Goal: Information Seeking & Learning: Learn about a topic

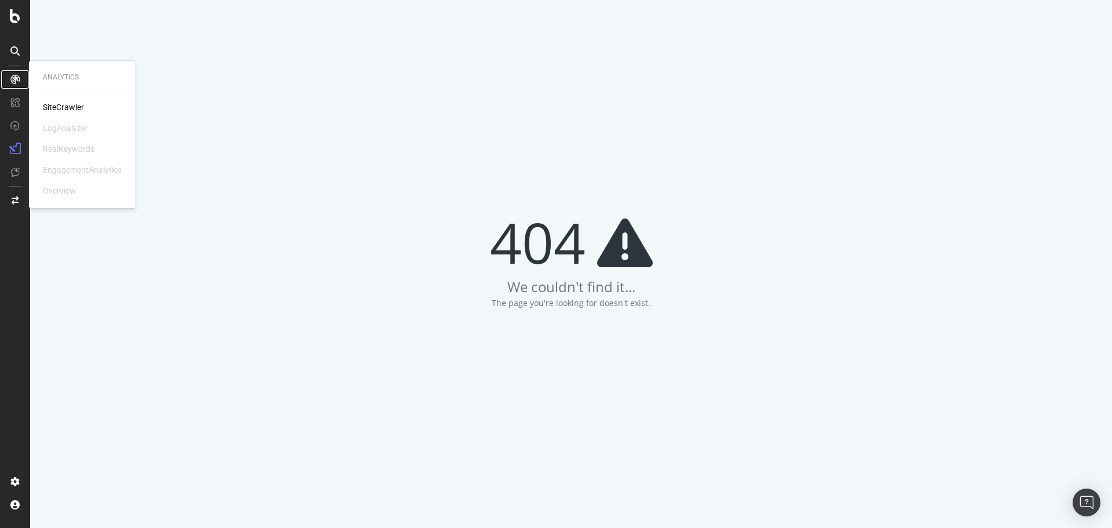
click at [13, 82] on icon at bounding box center [14, 79] width 9 height 9
click at [62, 128] on div "LogAnalyzer" at bounding box center [65, 128] width 45 height 12
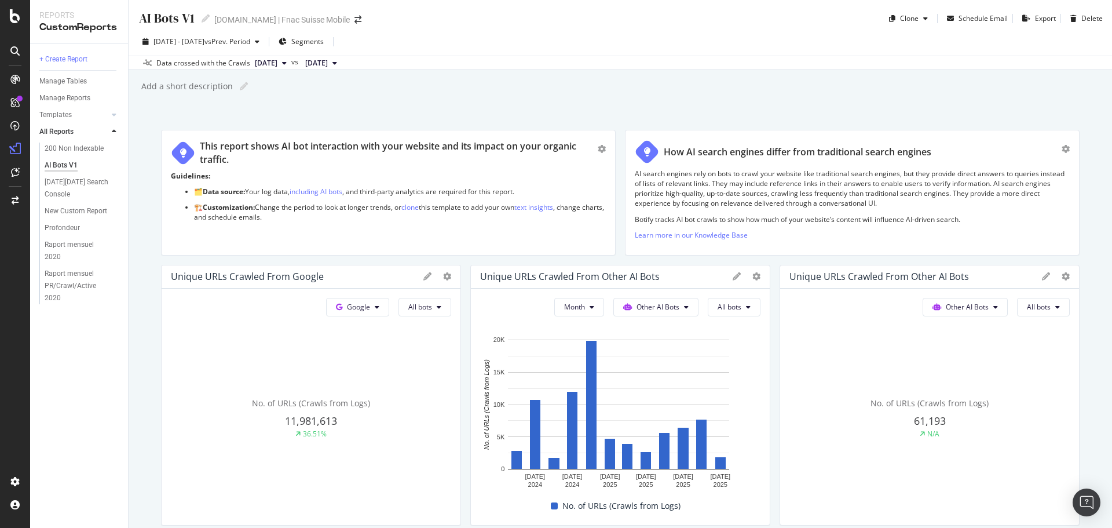
click at [327, 14] on div "AI Bots V1 AI Bots V1 fnac.ch | Fnac Suisse Mobile" at bounding box center [255, 18] width 235 height 19
click at [355, 16] on icon "arrow-right-arrow-left" at bounding box center [358, 20] width 7 height 8
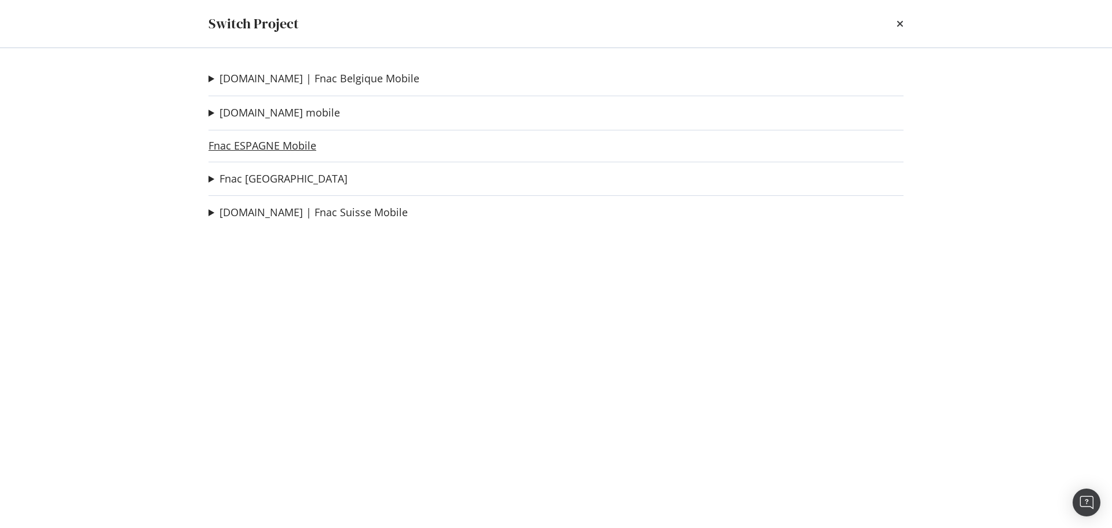
click at [271, 140] on link "Fnac ESPAGNE Mobile" at bounding box center [263, 146] width 108 height 12
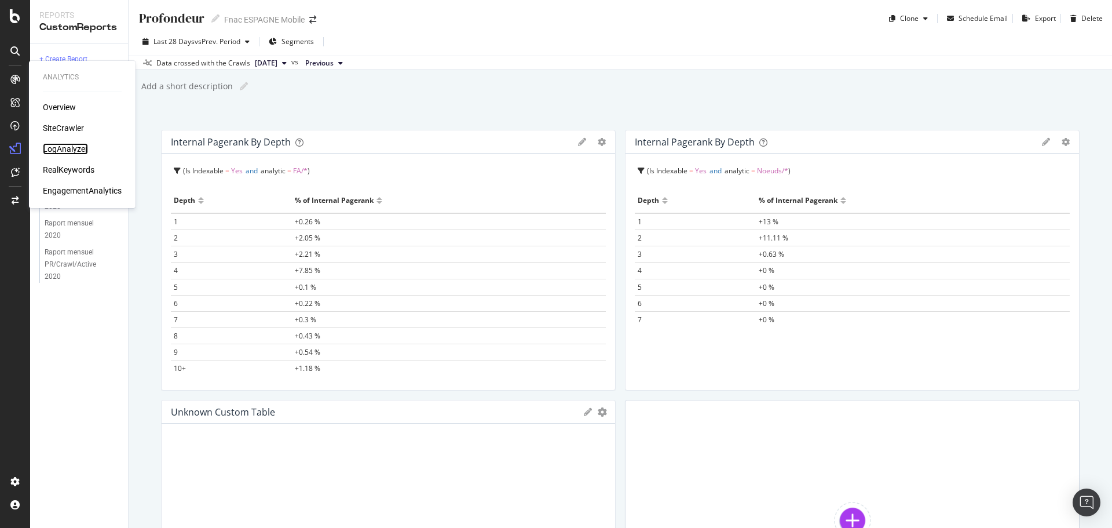
click at [72, 149] on div "LogAnalyzer" at bounding box center [65, 149] width 45 height 12
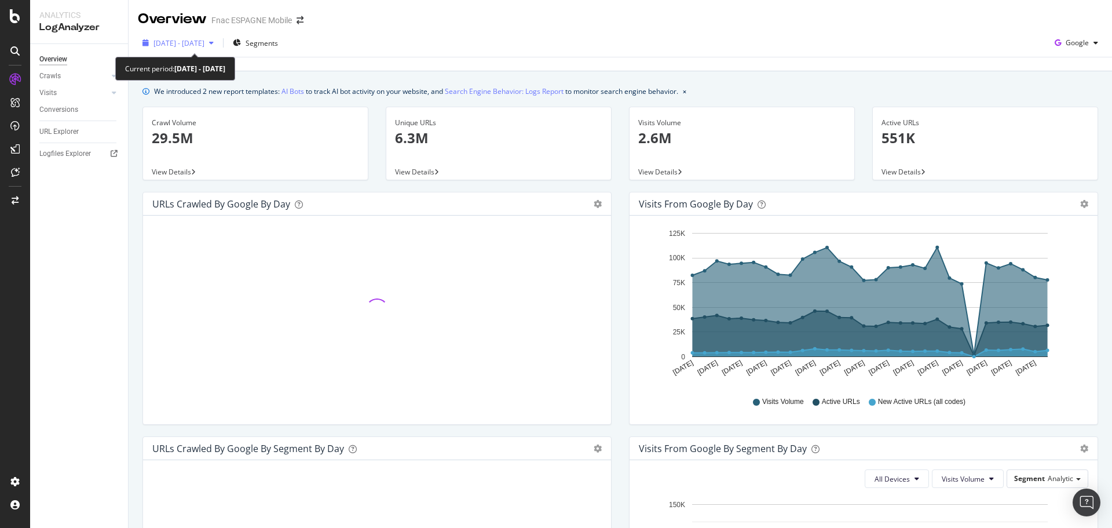
click at [218, 51] on div "2025 Aug. 23rd - Sep. 21st" at bounding box center [178, 42] width 81 height 17
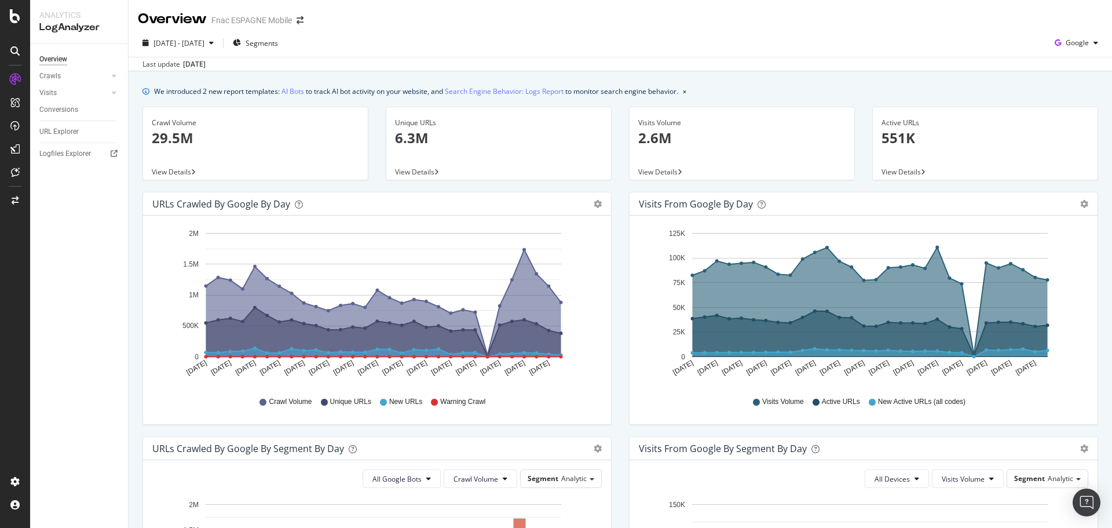
click at [355, 6] on div "Overview Fnac ESPAGNE Mobile" at bounding box center [621, 14] width 984 height 29
click at [295, 96] on link "AI Bots" at bounding box center [293, 91] width 23 height 12
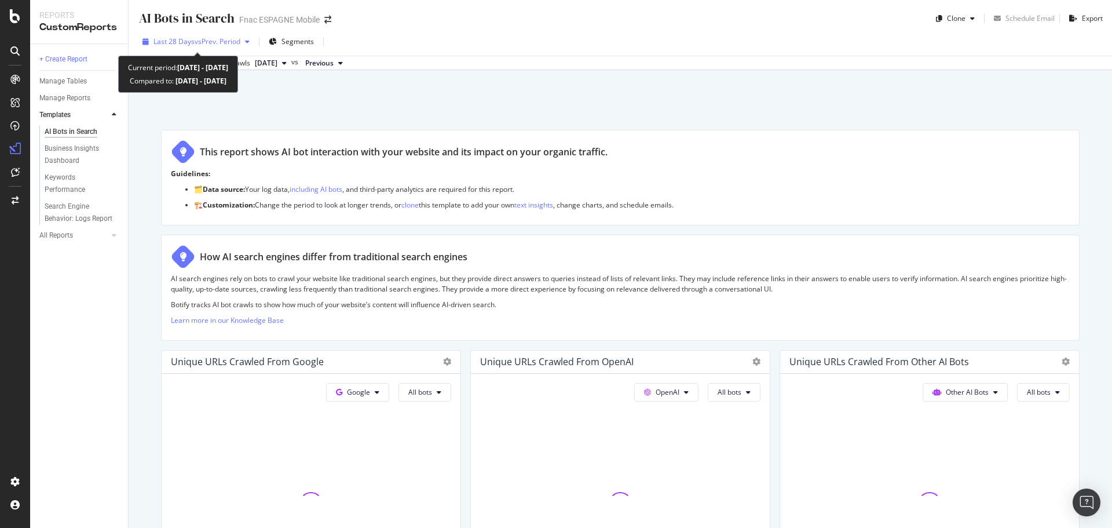
click at [231, 46] on span "vs Prev. Period" at bounding box center [218, 41] width 46 height 10
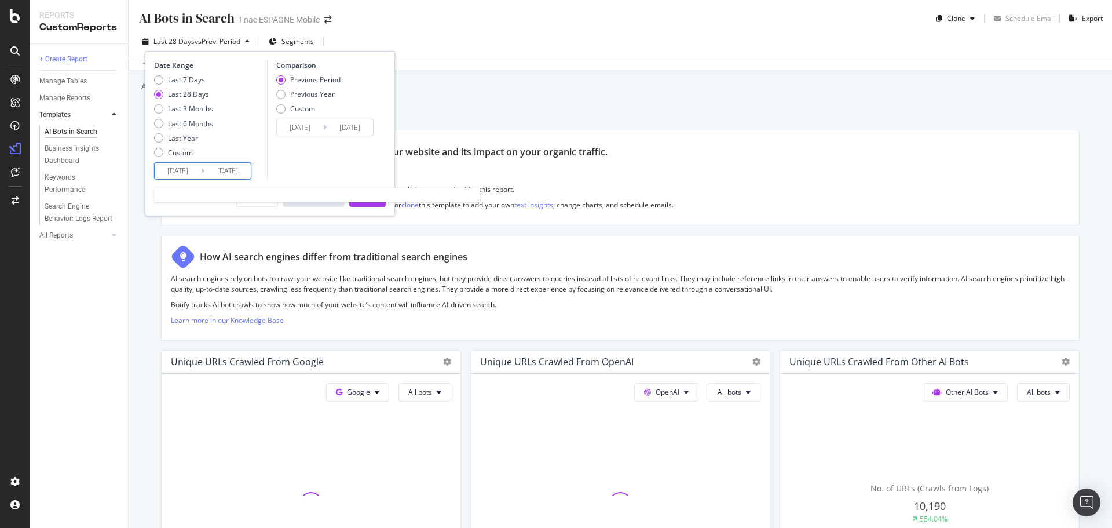
click at [195, 173] on input "[DATE]" at bounding box center [178, 171] width 46 height 16
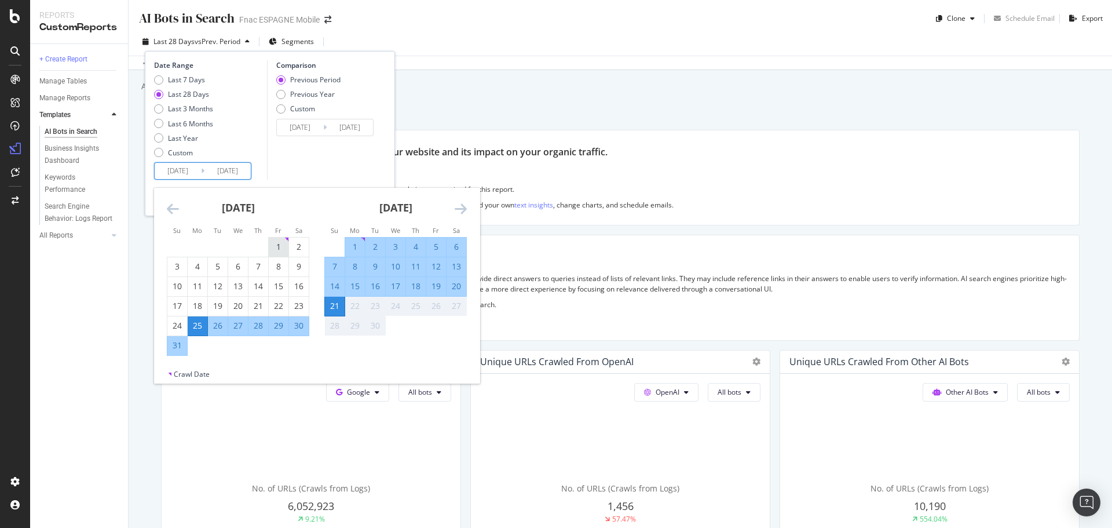
click at [279, 244] on div "1" at bounding box center [279, 247] width 20 height 12
type input "2025/08/01"
type input "2025/06/10"
type input "2025/07/31"
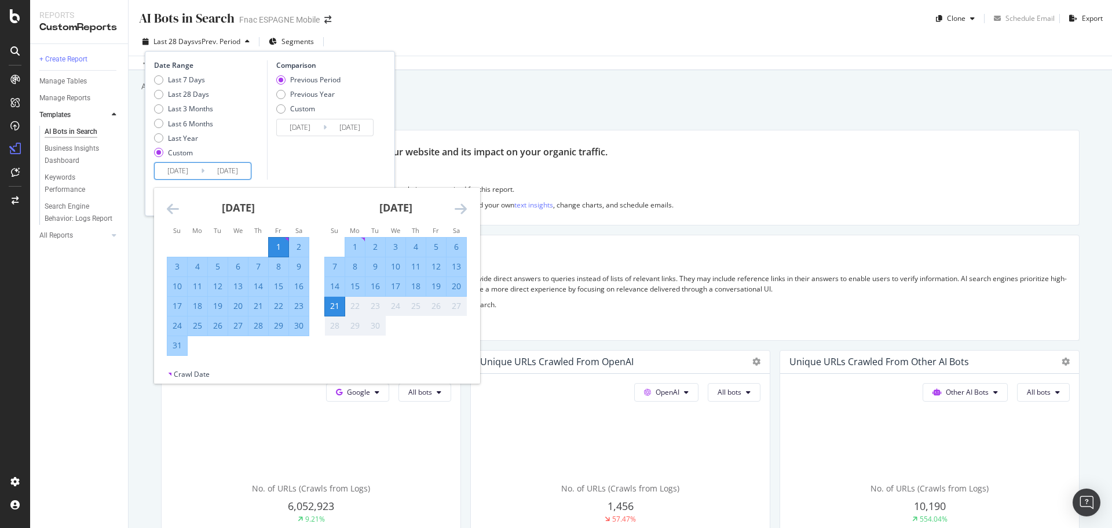
click at [183, 348] on div "31" at bounding box center [177, 346] width 20 height 12
type input "2025/08/31"
type input "2025/07/01"
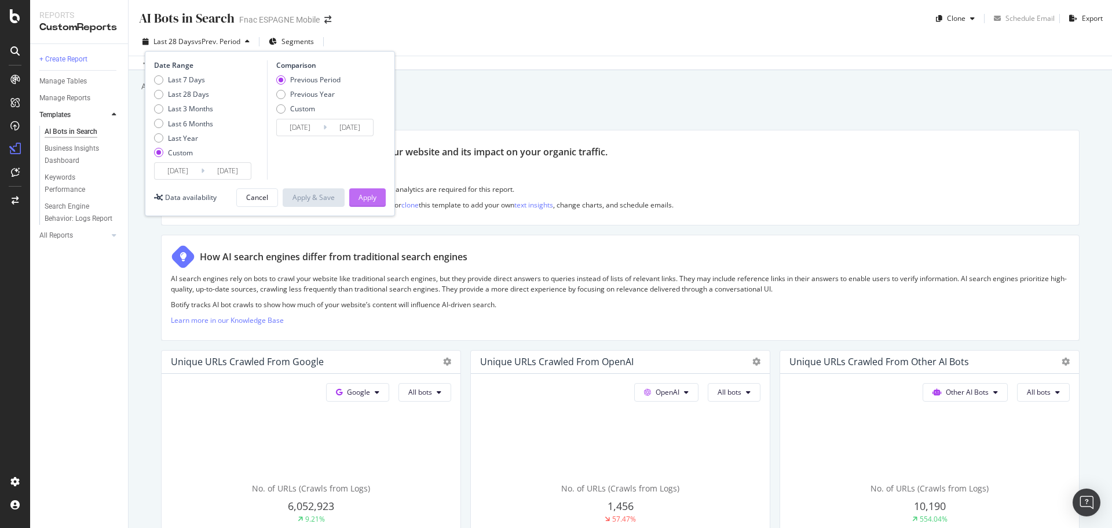
click at [367, 194] on div "Apply" at bounding box center [368, 197] width 18 height 10
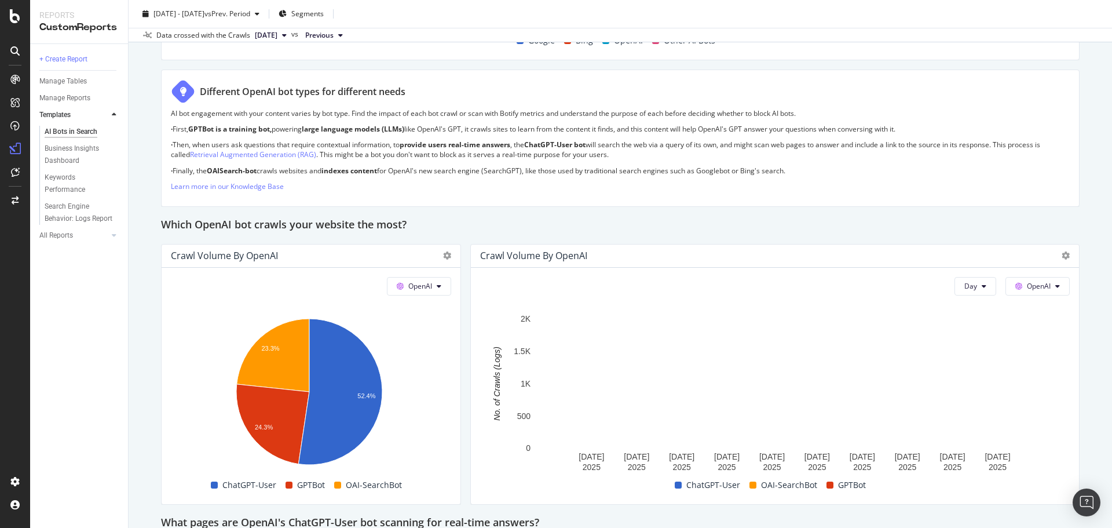
scroll to position [820, 0]
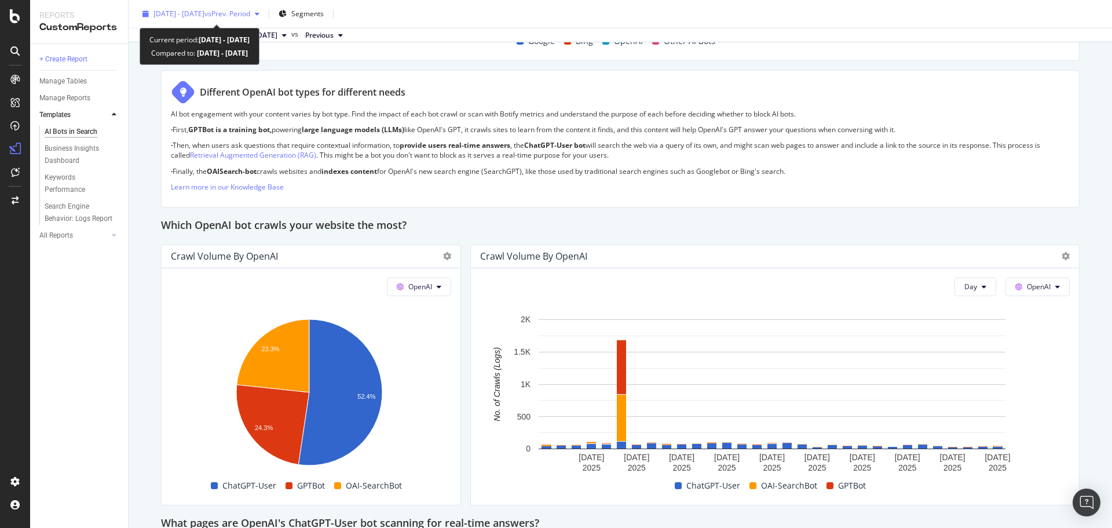
click at [241, 14] on span "vs Prev. Period" at bounding box center [228, 14] width 46 height 10
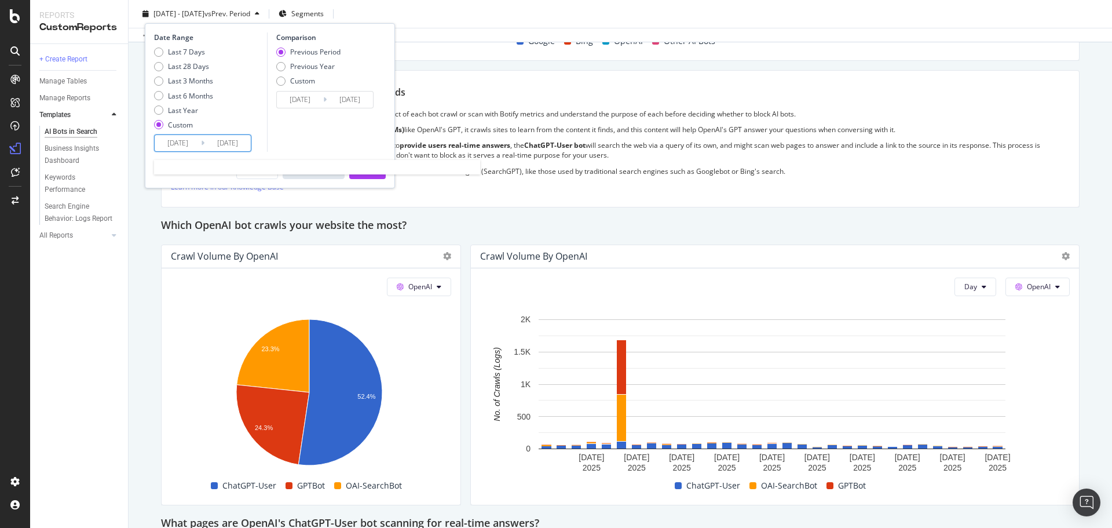
click at [179, 143] on input "2025/08/01" at bounding box center [178, 143] width 46 height 16
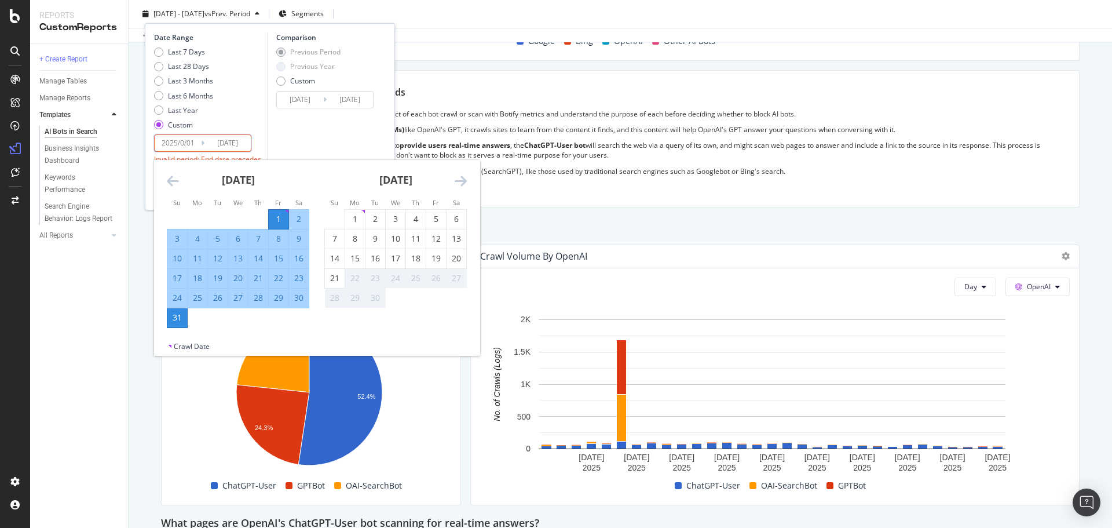
type input "2025/08/01"
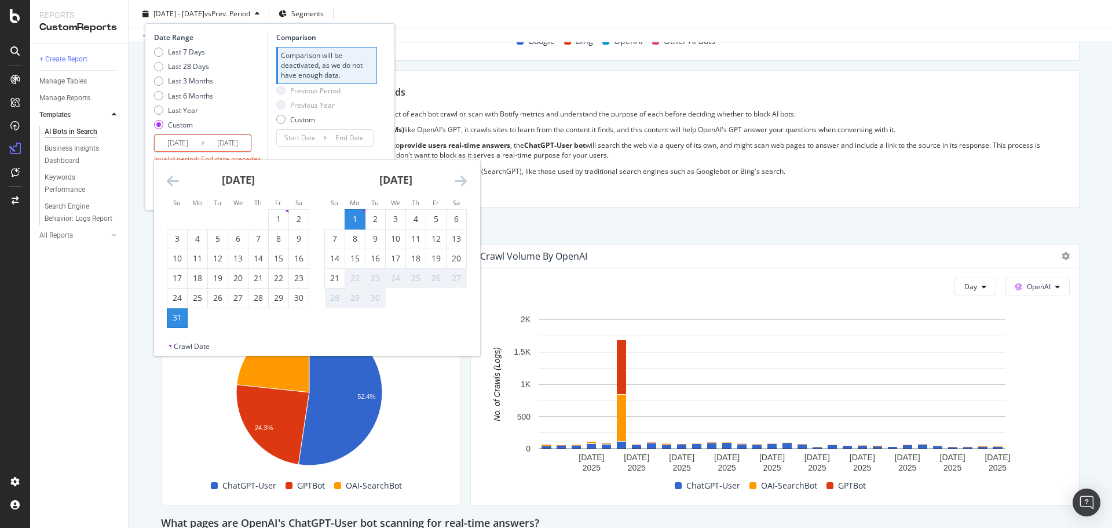
drag, startPoint x: 171, startPoint y: 141, endPoint x: 227, endPoint y: 210, distance: 88.6
click at [227, 152] on div "2025/09/01 Navigate forward to interact with the calendar and select a date. Pr…" at bounding box center [202, 142] width 97 height 17
type input "2025/09/01"
type input "2023/09/02"
type input "2024/08/31"
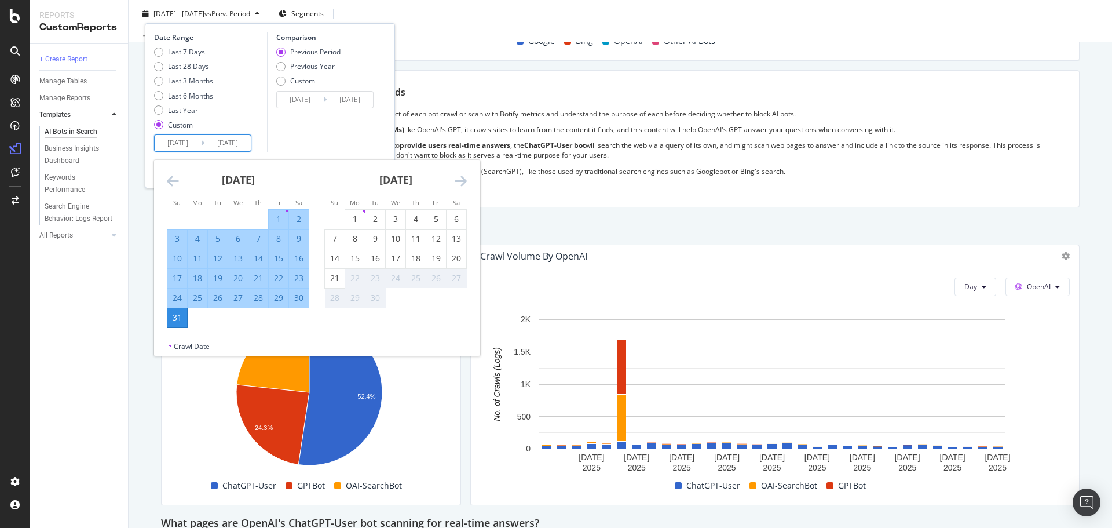
click at [191, 144] on input "2024/09/01" at bounding box center [178, 143] width 46 height 16
type input "2024/09/01"
type input "2023/10/12"
type input "2024/09/20"
type input "2024/09/21"
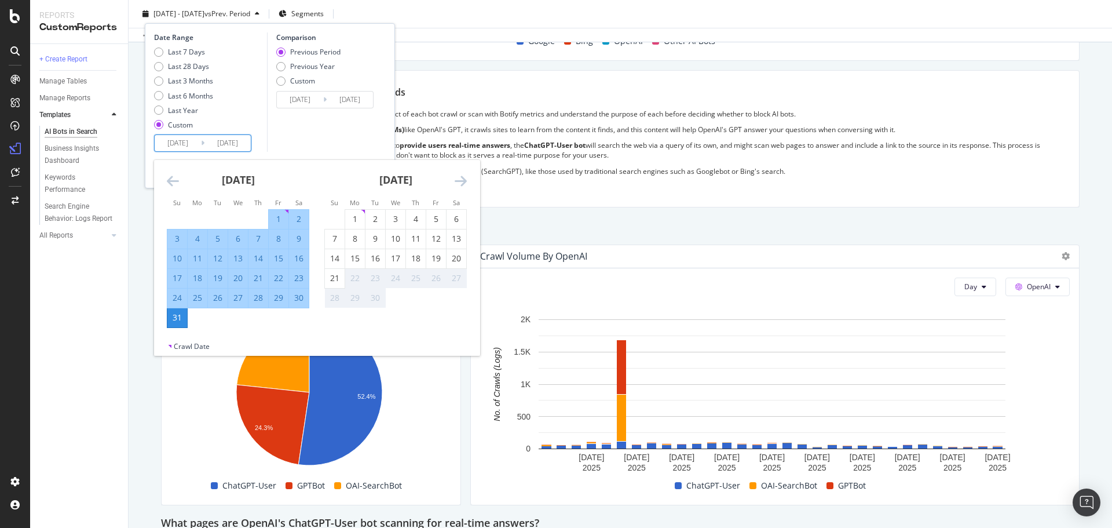
type input "2025/08/31"
type input "2023/10/22"
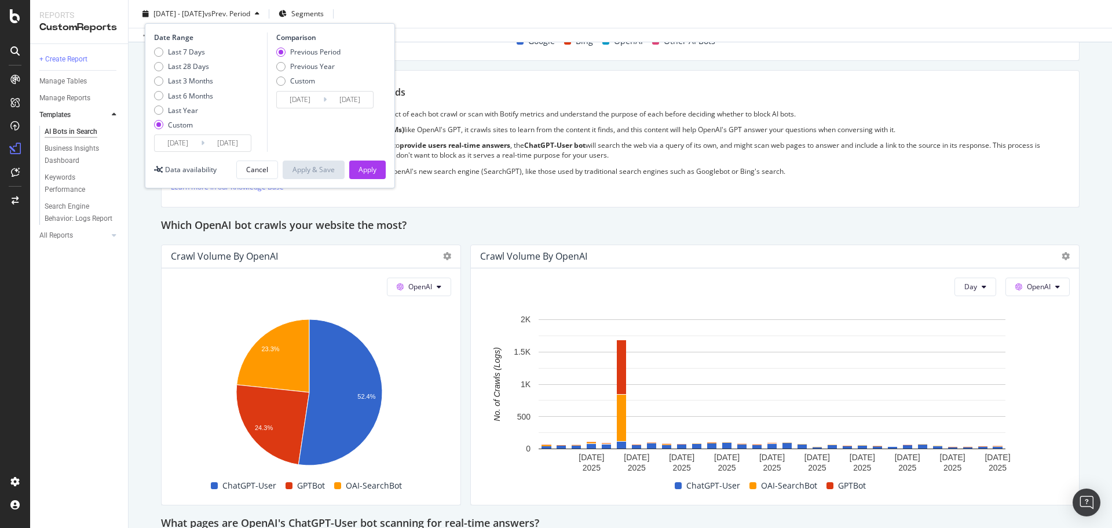
click at [232, 143] on input "2025/08/21" at bounding box center [228, 143] width 46 height 16
type input "2025/09/21"
type input "2023/09/21"
type input "2025/09/21"
click at [363, 168] on div "Apply" at bounding box center [368, 170] width 18 height 10
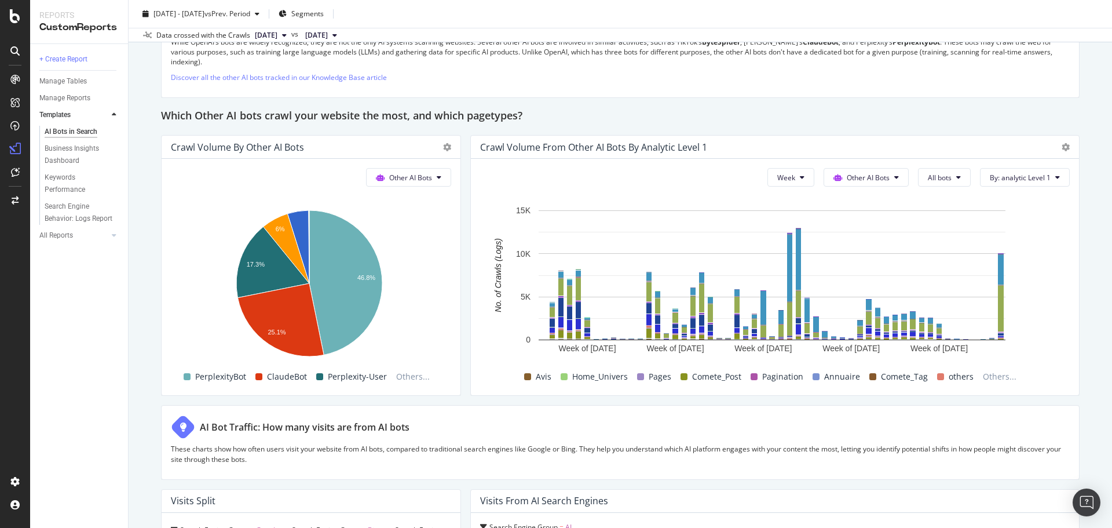
scroll to position [1637, 0]
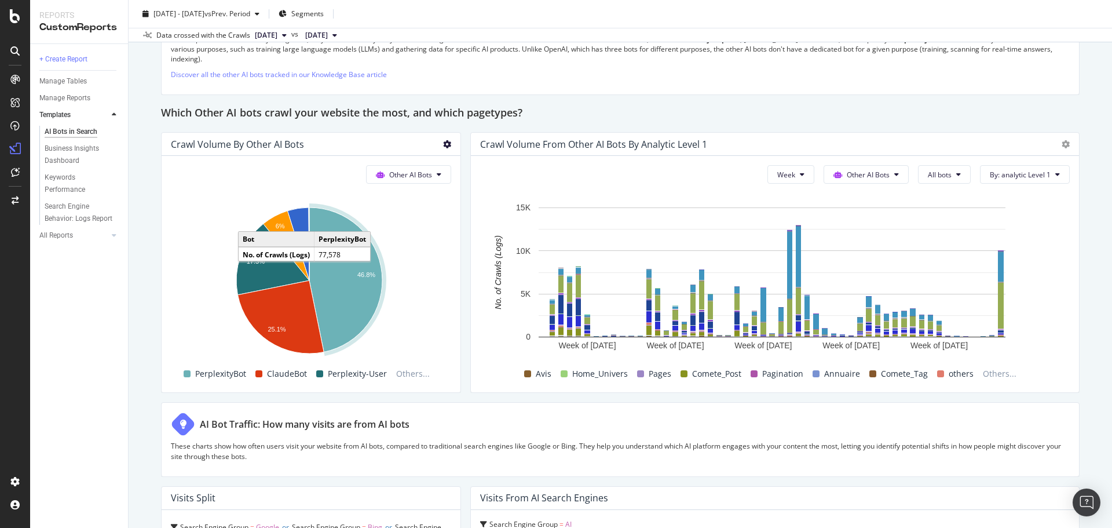
click at [447, 141] on icon at bounding box center [447, 144] width 8 height 8
click at [470, 248] on span "Table" at bounding box center [511, 248] width 87 height 10
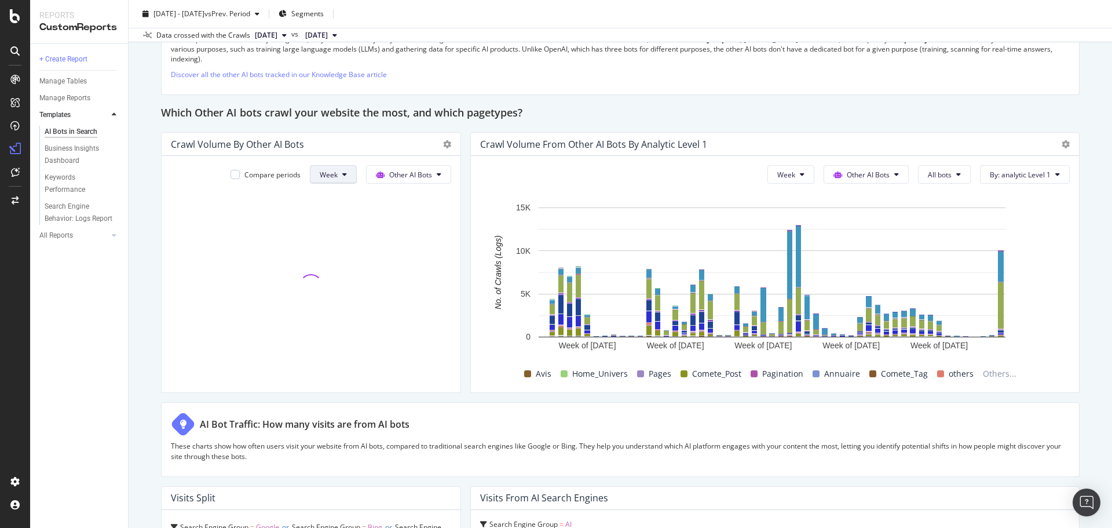
click at [329, 168] on button "Week" at bounding box center [333, 174] width 47 height 19
click at [324, 238] on span "Month" at bounding box center [327, 240] width 21 height 10
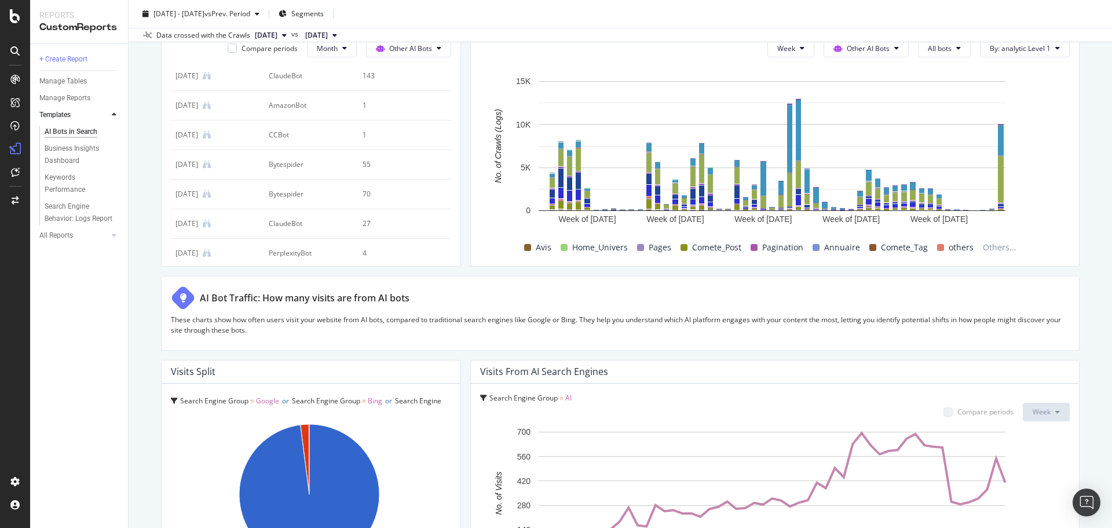
scroll to position [1508, 0]
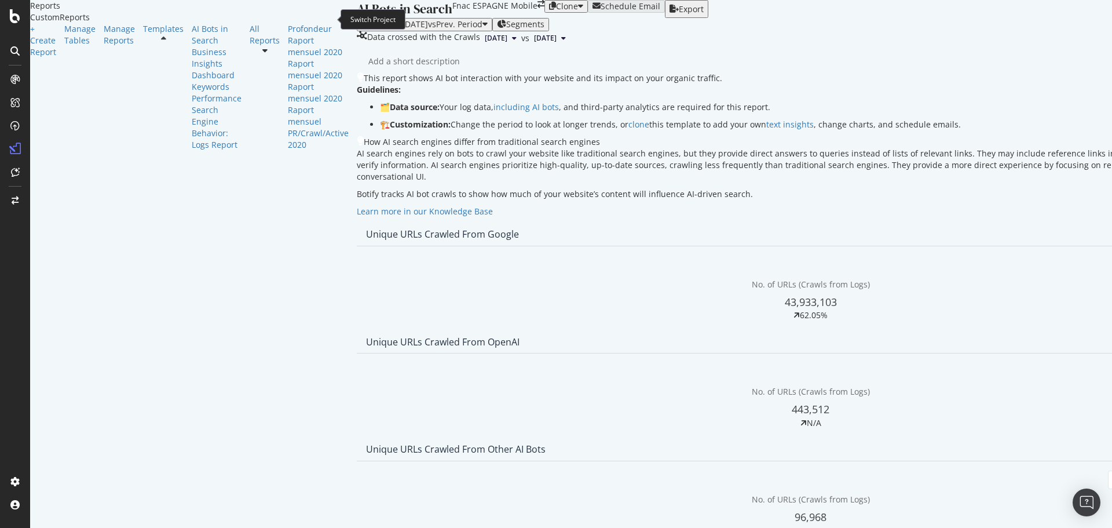
click at [538, 8] on icon "arrow-right-arrow-left" at bounding box center [541, 4] width 7 height 8
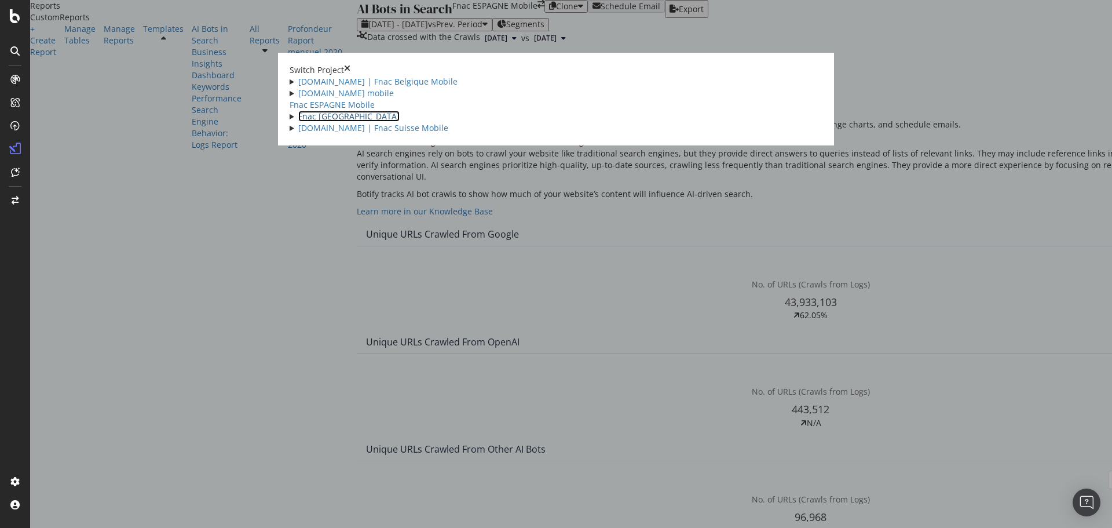
click at [298, 122] on link "Fnac Portugal" at bounding box center [348, 116] width 101 height 11
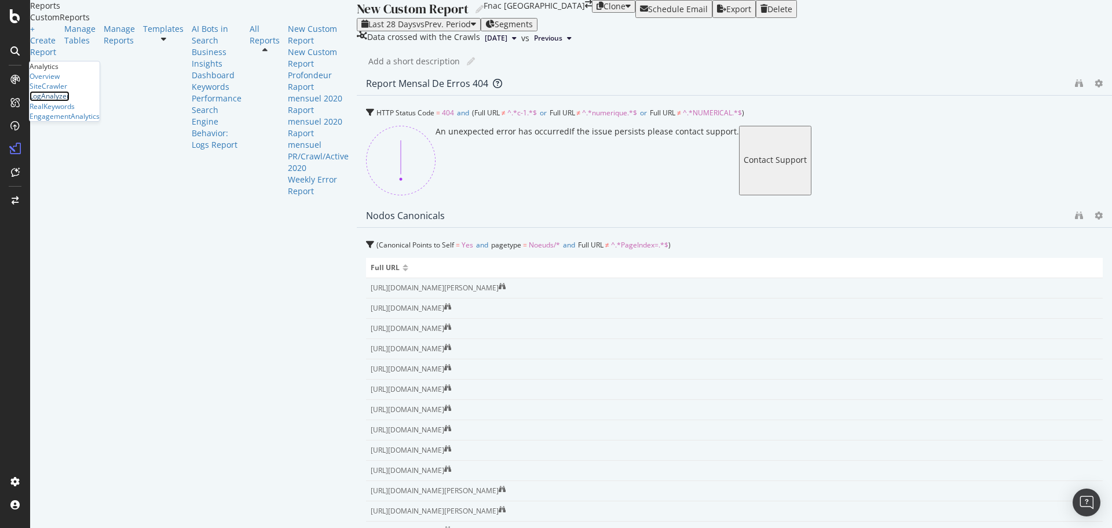
click at [59, 101] on div "LogAnalyzer" at bounding box center [50, 96] width 40 height 10
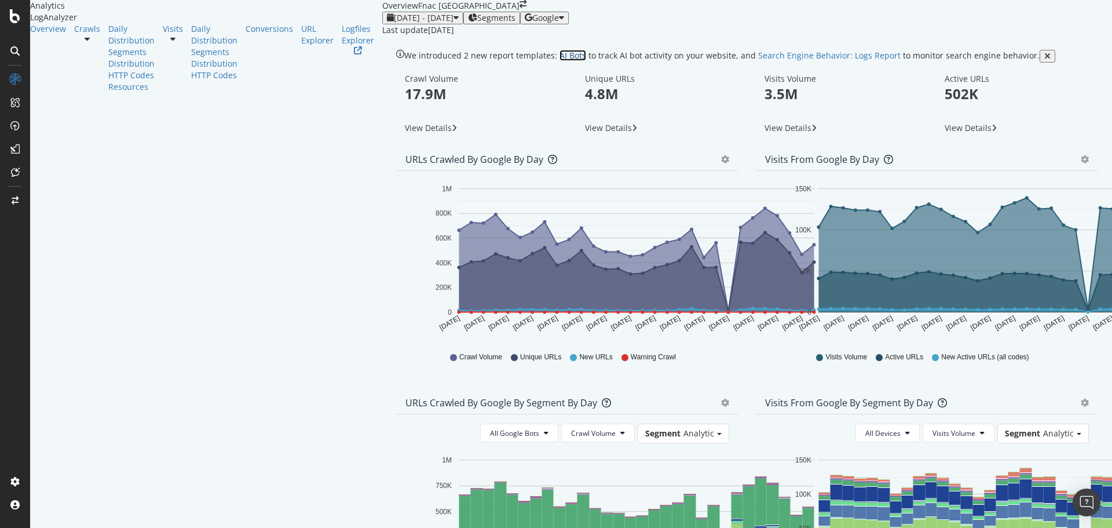
click at [560, 61] on link "AI Bots" at bounding box center [573, 55] width 27 height 11
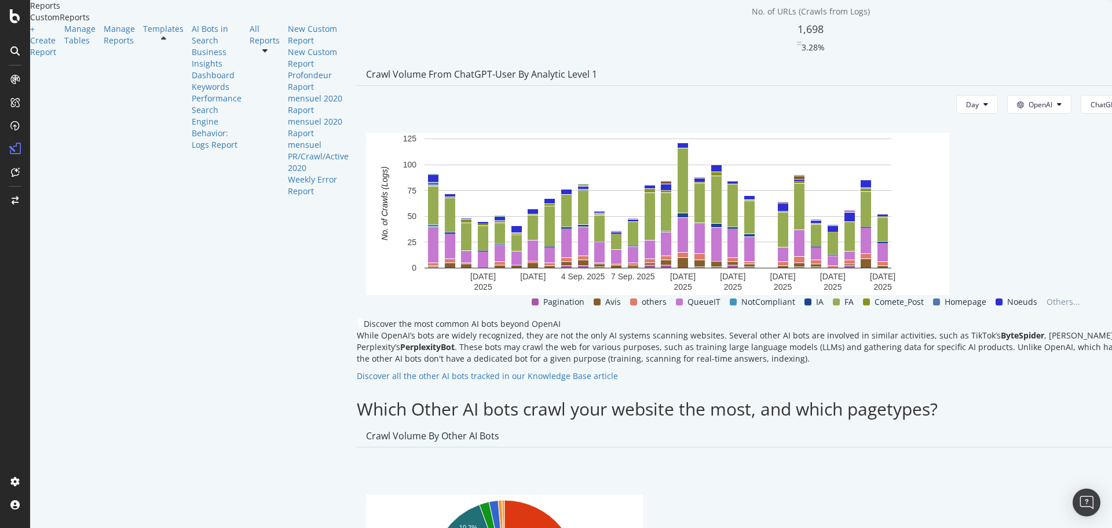
scroll to position [1666, 0]
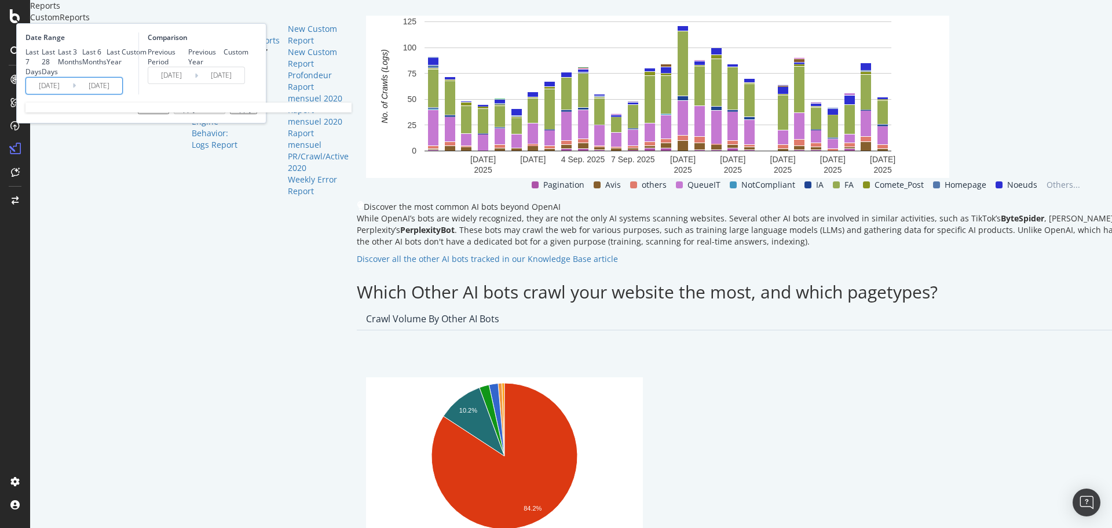
click at [72, 94] on input "2025/08/26" at bounding box center [49, 86] width 46 height 16
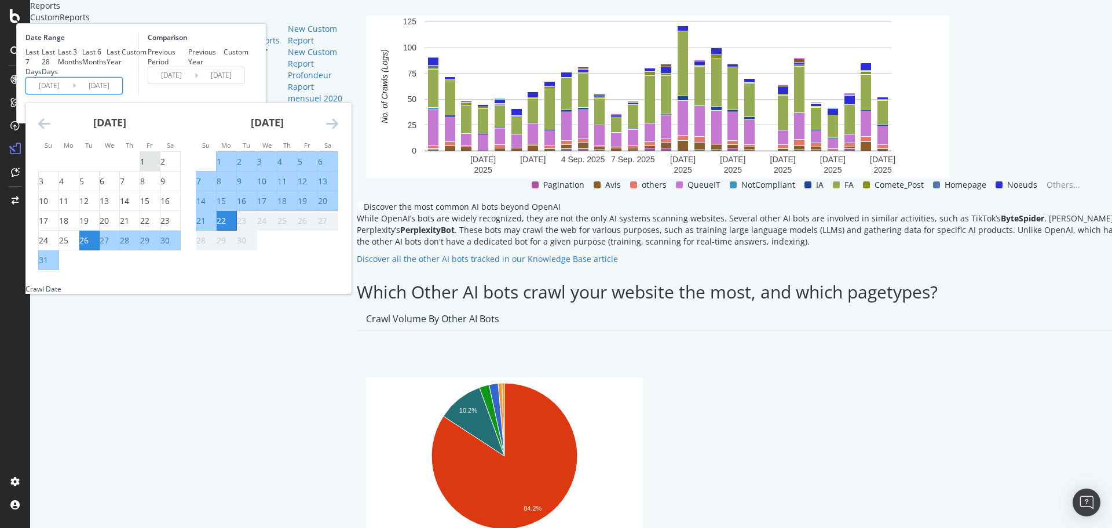
click at [160, 167] on div "1" at bounding box center [150, 162] width 20 height 12
type input "2025/08/01"
type input "2025/06/09"
type input "2025/07/31"
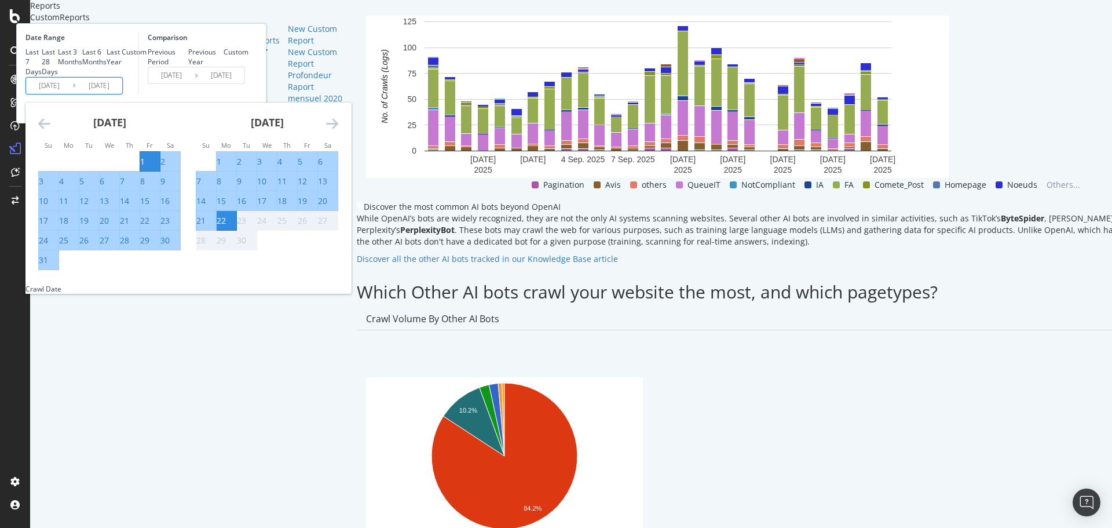
click at [48, 266] on div "31" at bounding box center [43, 260] width 9 height 12
type input "2025/08/31"
type input "2025/07/01"
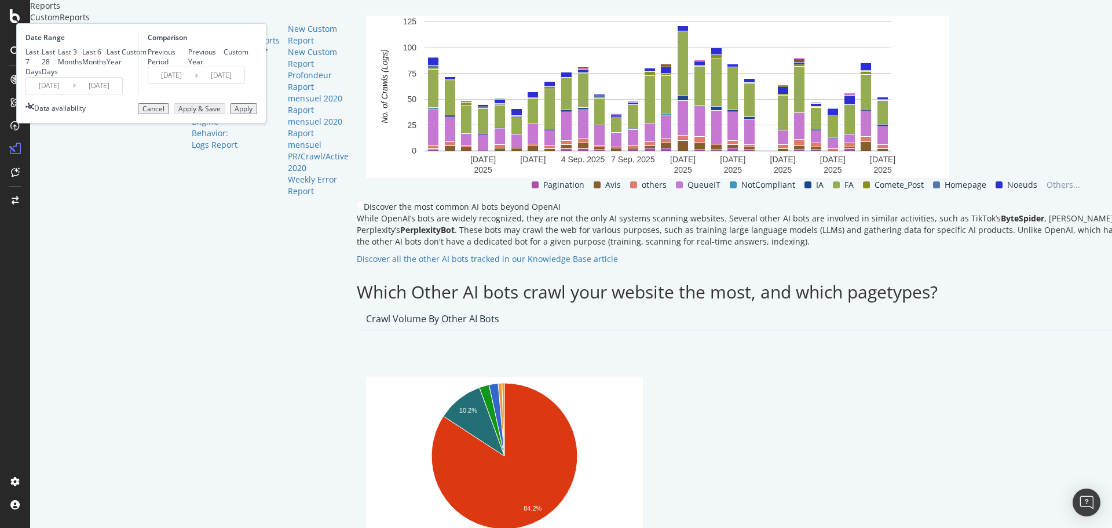
click at [253, 113] on div "Apply" at bounding box center [244, 109] width 18 height 8
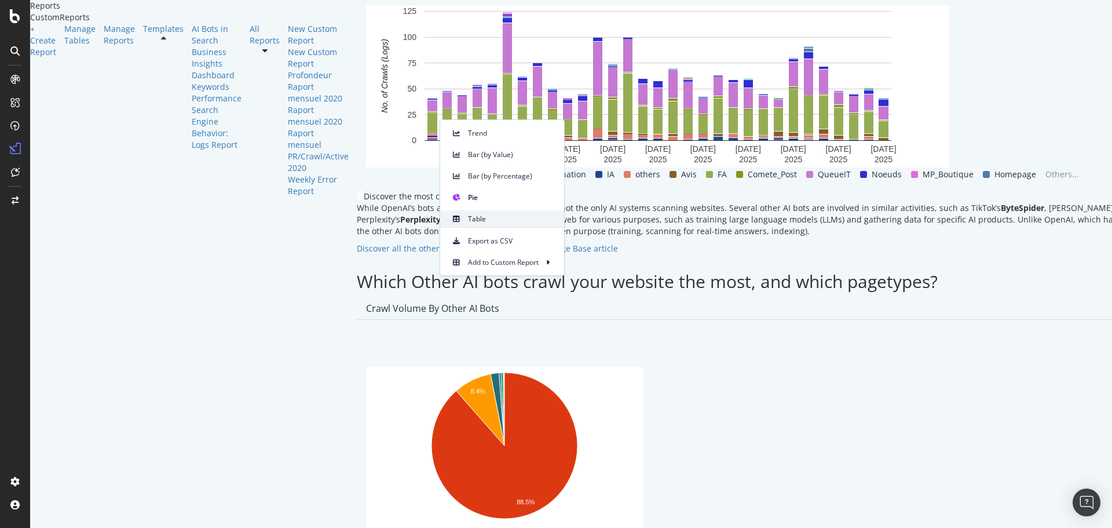
click at [467, 211] on div "Table" at bounding box center [502, 218] width 124 height 17
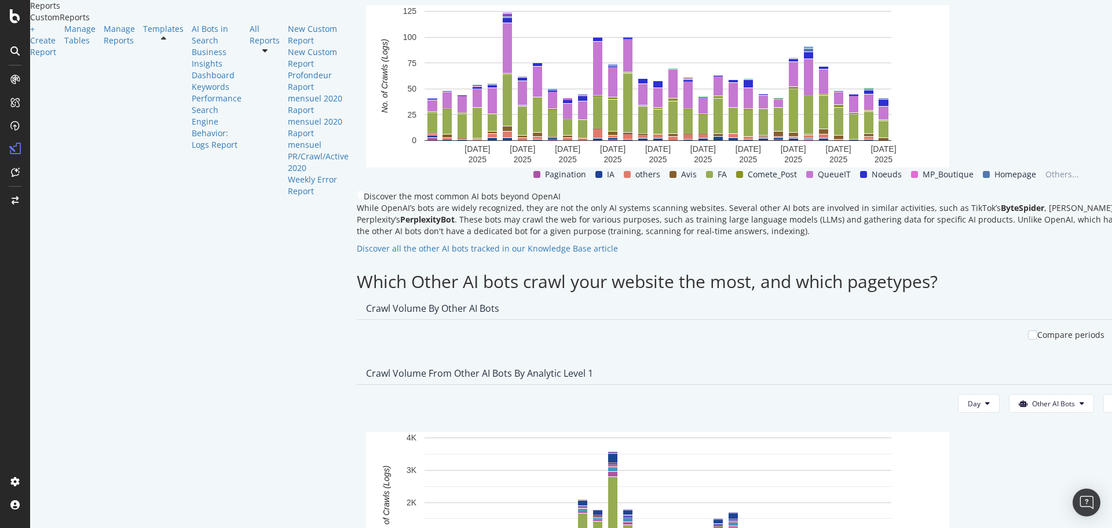
click at [357, 320] on div "Compare periods Week Other AI Bots" at bounding box center [811, 341] width 908 height 42
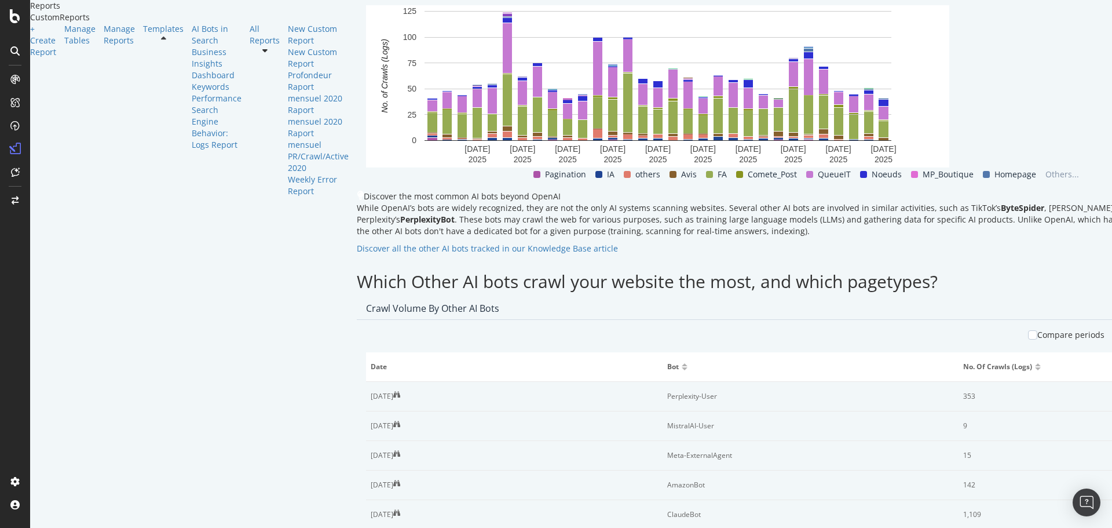
click at [329, 206] on span "Month" at bounding box center [327, 211] width 21 height 10
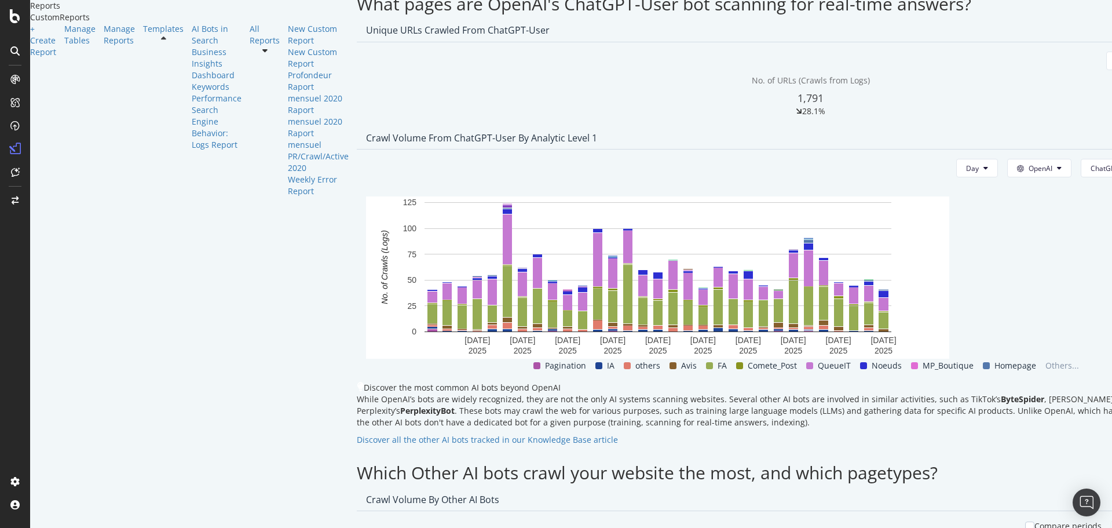
scroll to position [1474, 0]
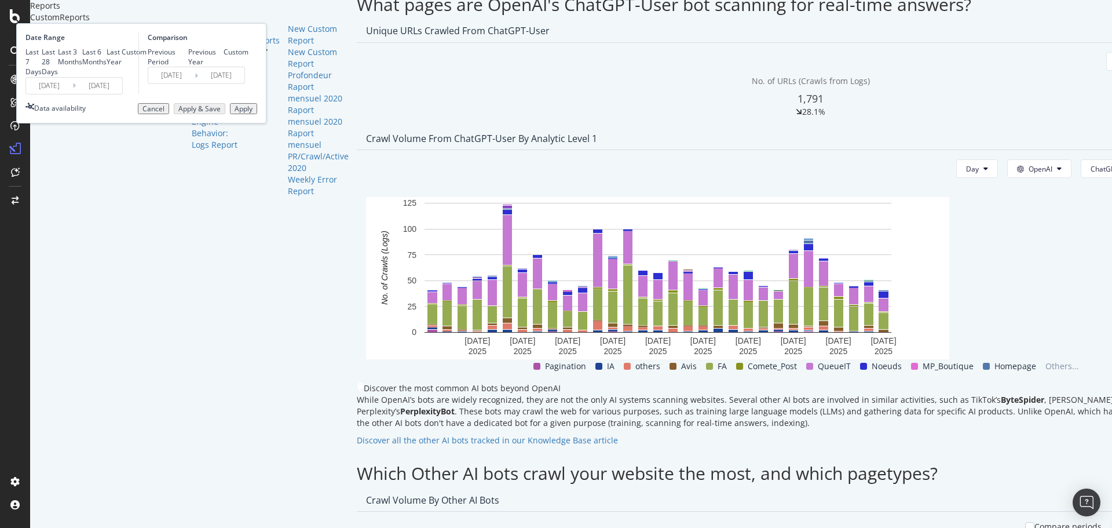
click at [158, 123] on div "Date Range Last 7 Days Last 28 Days Last 3 Months Last 6 Months Last Year Custo…" at bounding box center [141, 73] width 250 height 100
click at [72, 94] on input "2025/08/01" at bounding box center [49, 86] width 46 height 16
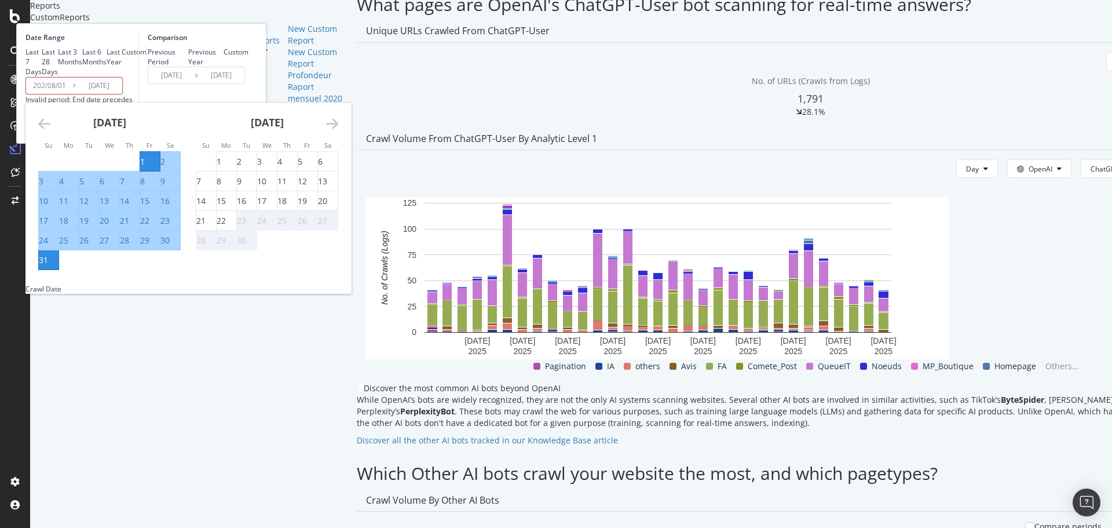
type input "2025/08/01"
type input "2023/07/02"
type input "2024/07/31"
type input "2024/08/01"
type input "2025/08/31"
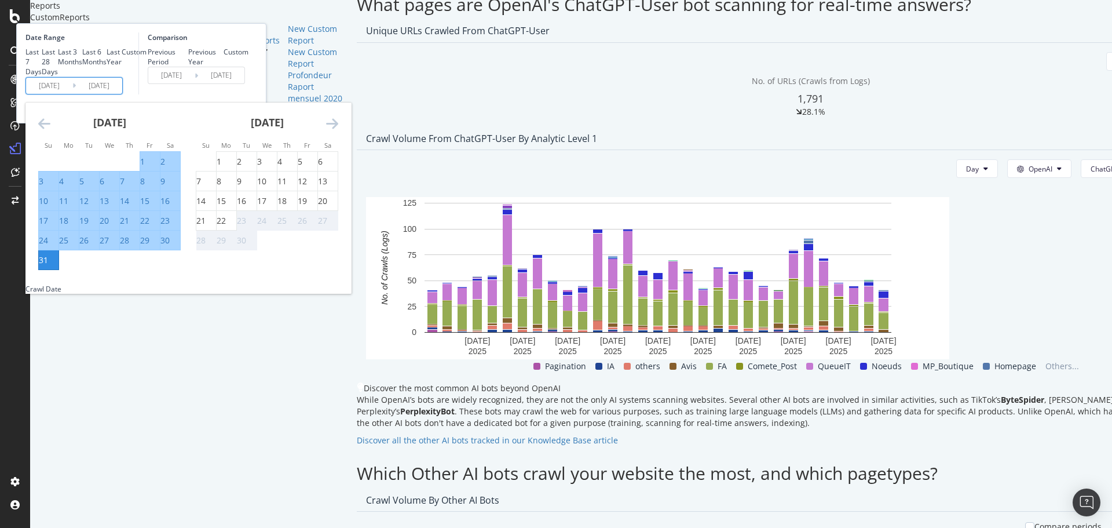
type input "2023/07/12"
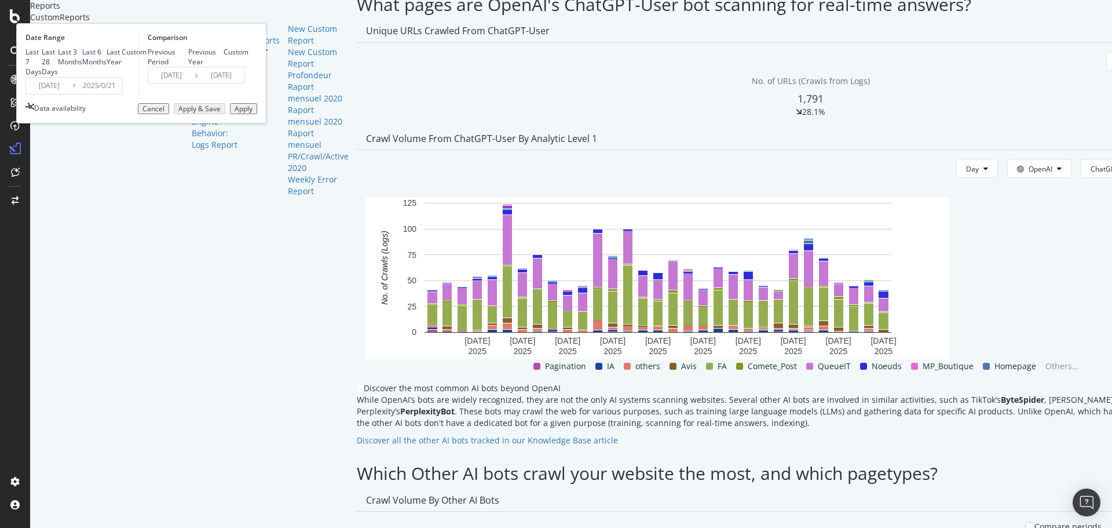
type input "2025/09/21"
type input "2023/06/11"
type input "2025/09/21"
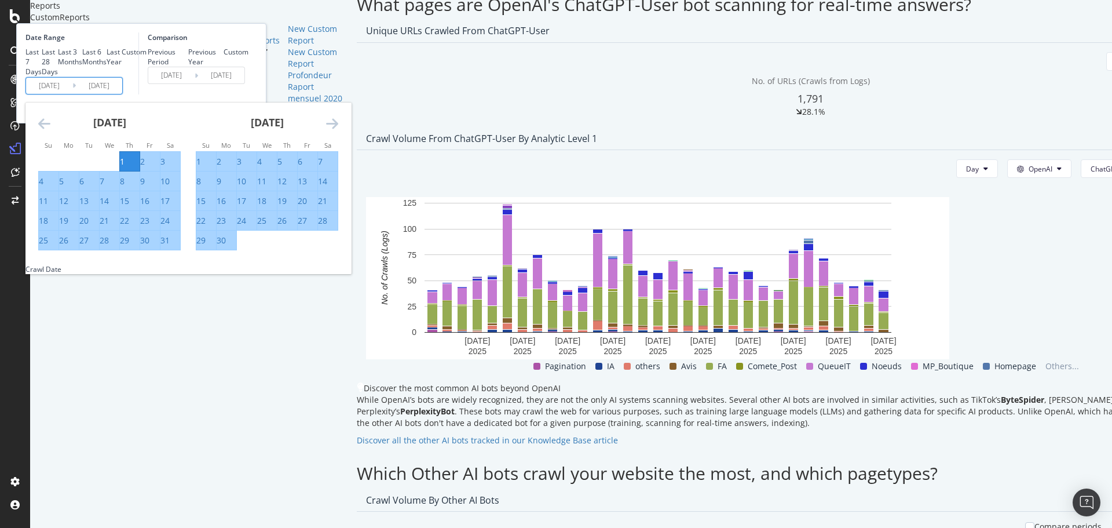
click at [72, 94] on input "2024/08/01" at bounding box center [49, 86] width 46 height 16
type input "2024/08/01"
type input "2023/08/12"
type input "2024/08/31"
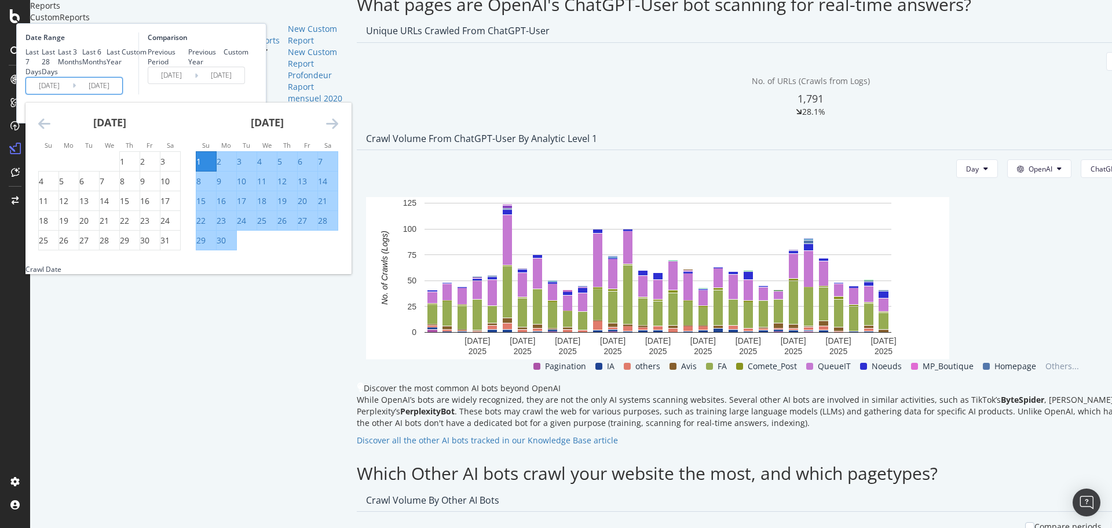
click at [72, 94] on input "2024/09/01" at bounding box center [49, 86] width 46 height 16
type input "2024/09/01"
type input "2023/09/21"
type input "2024/09/20"
type input "2024/09/21"
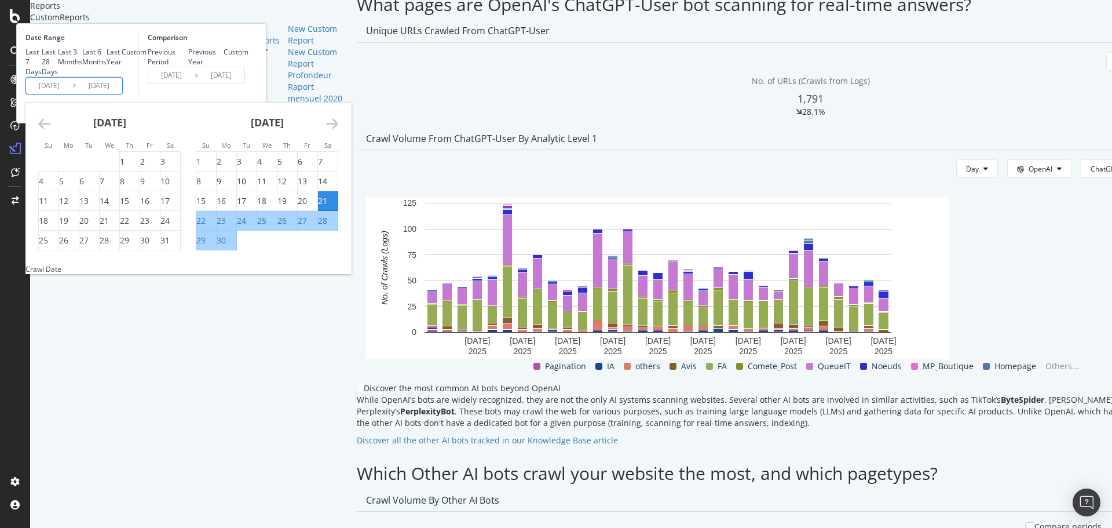
click at [249, 94] on div "Comparison Previous Period Previous Year Custom 2023/09/21 Navigate forward to …" at bounding box center [193, 63] width 110 height 62
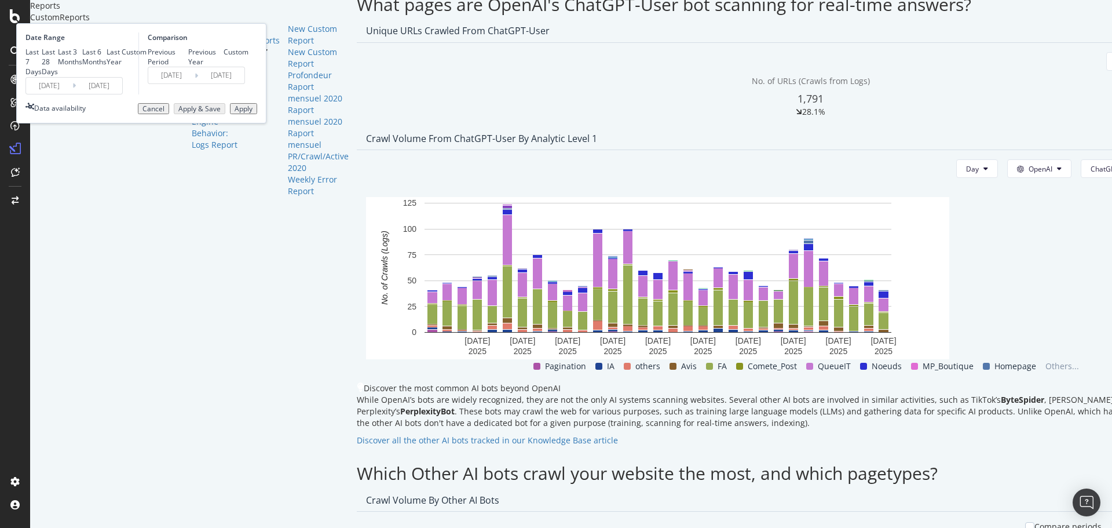
click at [253, 113] on div "Apply" at bounding box center [244, 109] width 18 height 8
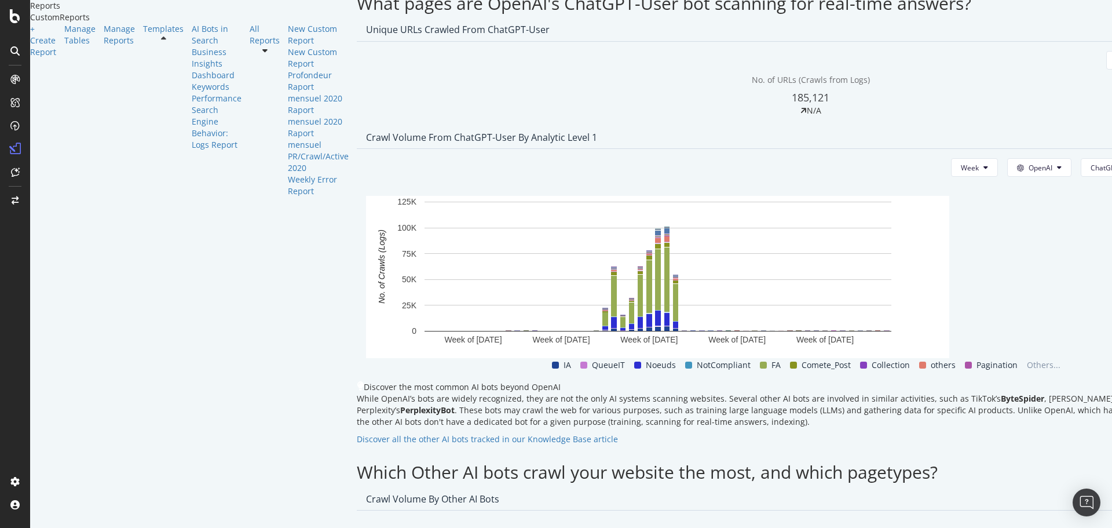
scroll to position [1634, 0]
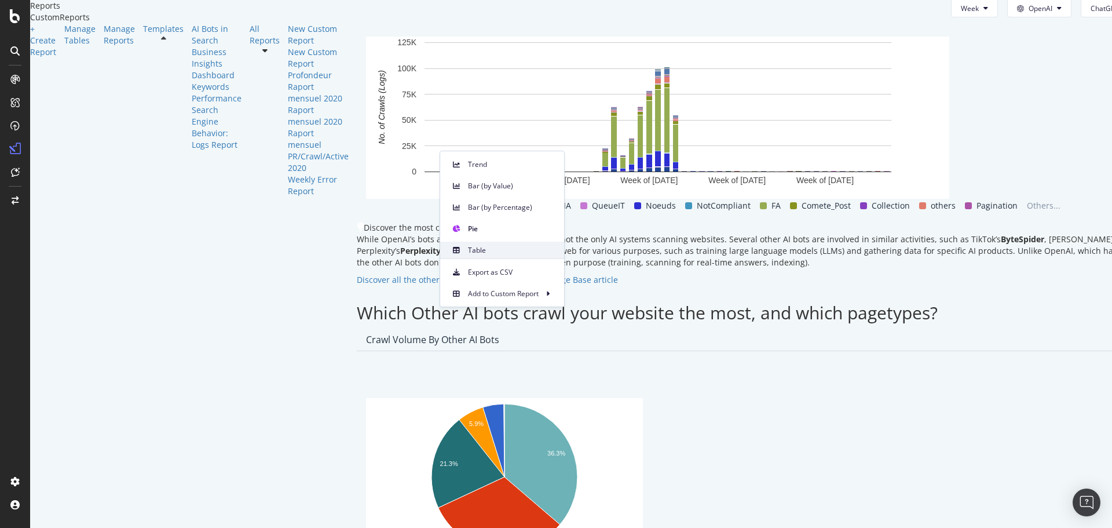
click at [464, 247] on div "Table" at bounding box center [502, 250] width 124 height 17
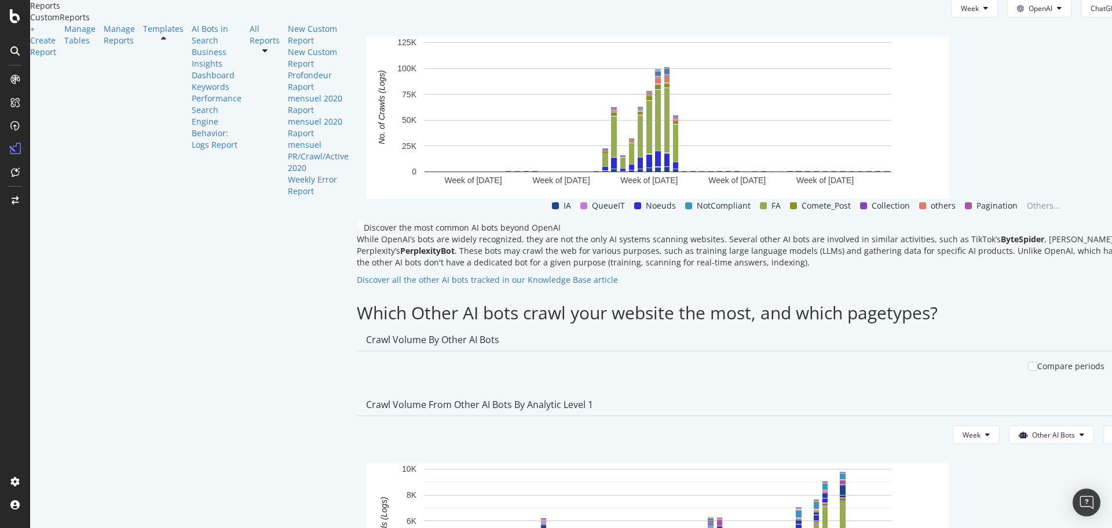
click at [331, 240] on span "Month" at bounding box center [327, 243] width 21 height 10
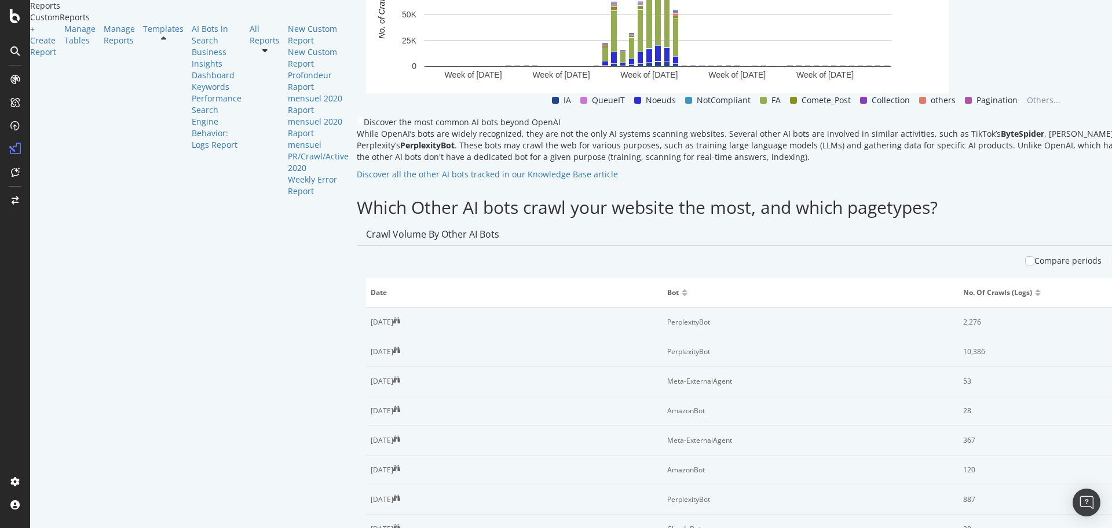
scroll to position [1738, 0]
